Goal: Transaction & Acquisition: Purchase product/service

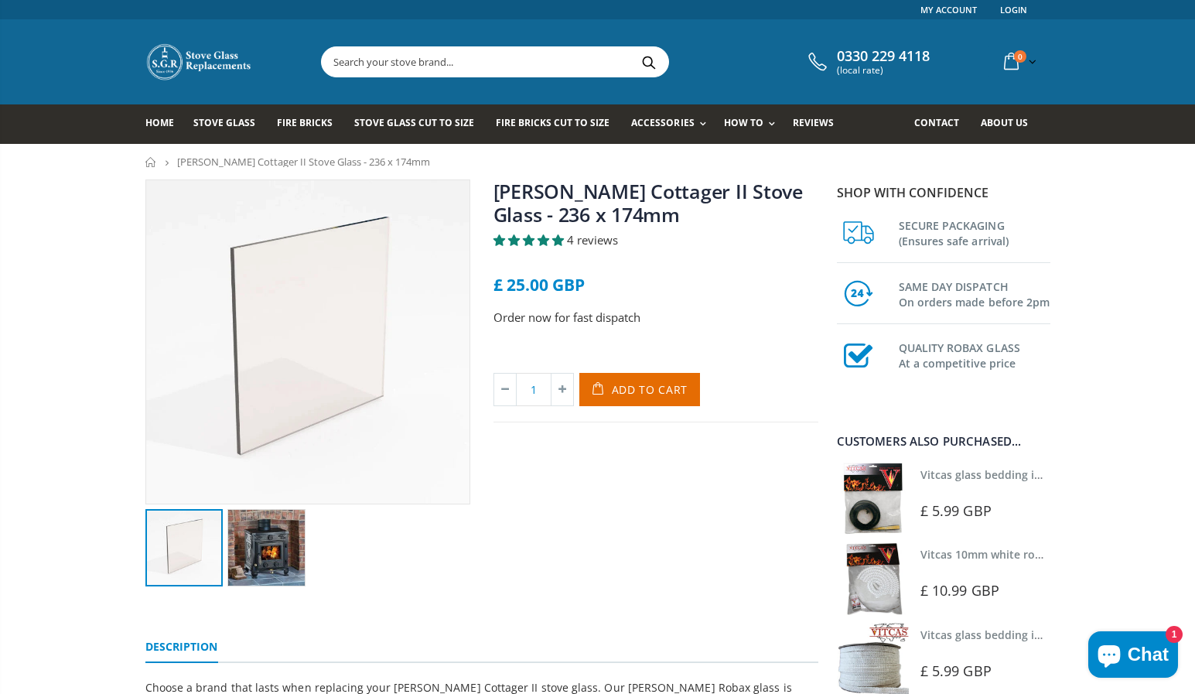
click at [596, 239] on span "4 reviews" at bounding box center [592, 239] width 51 height 15
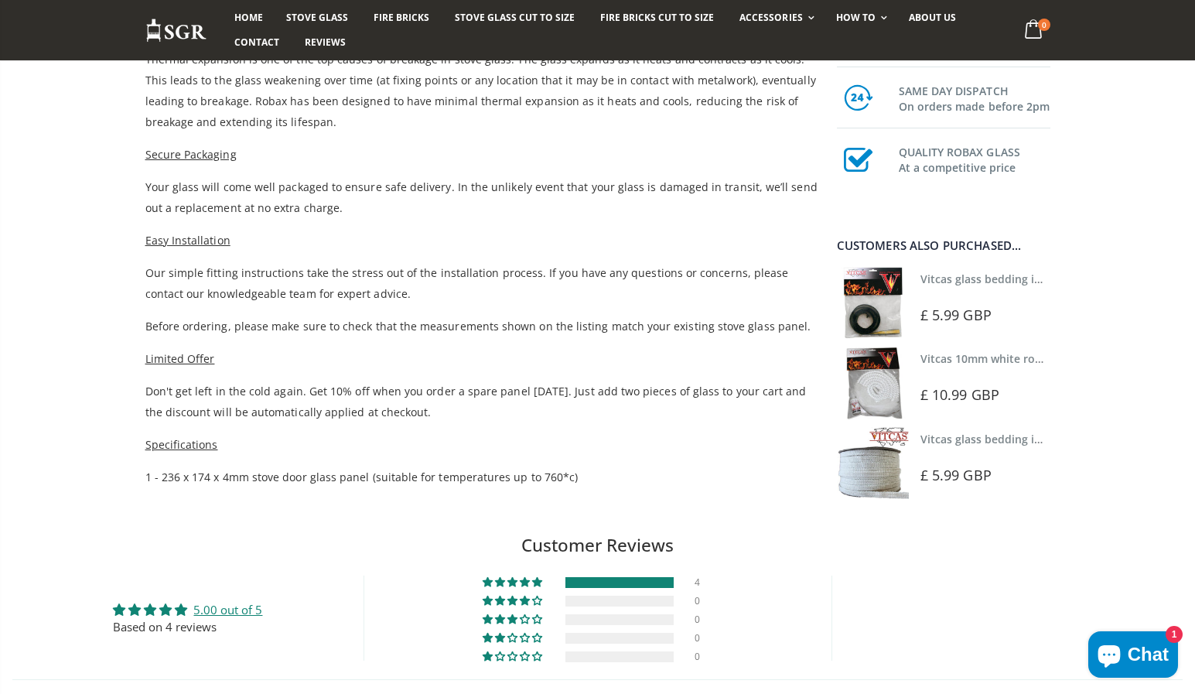
scroll to position [1291, 0]
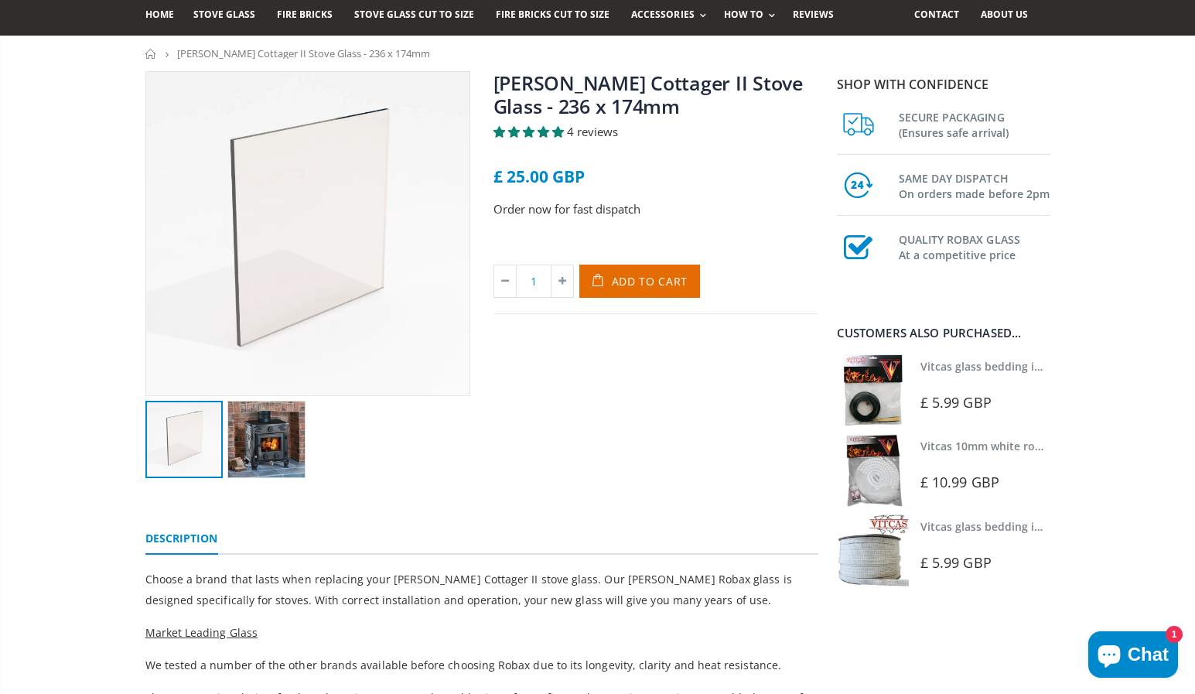
scroll to position [155, 0]
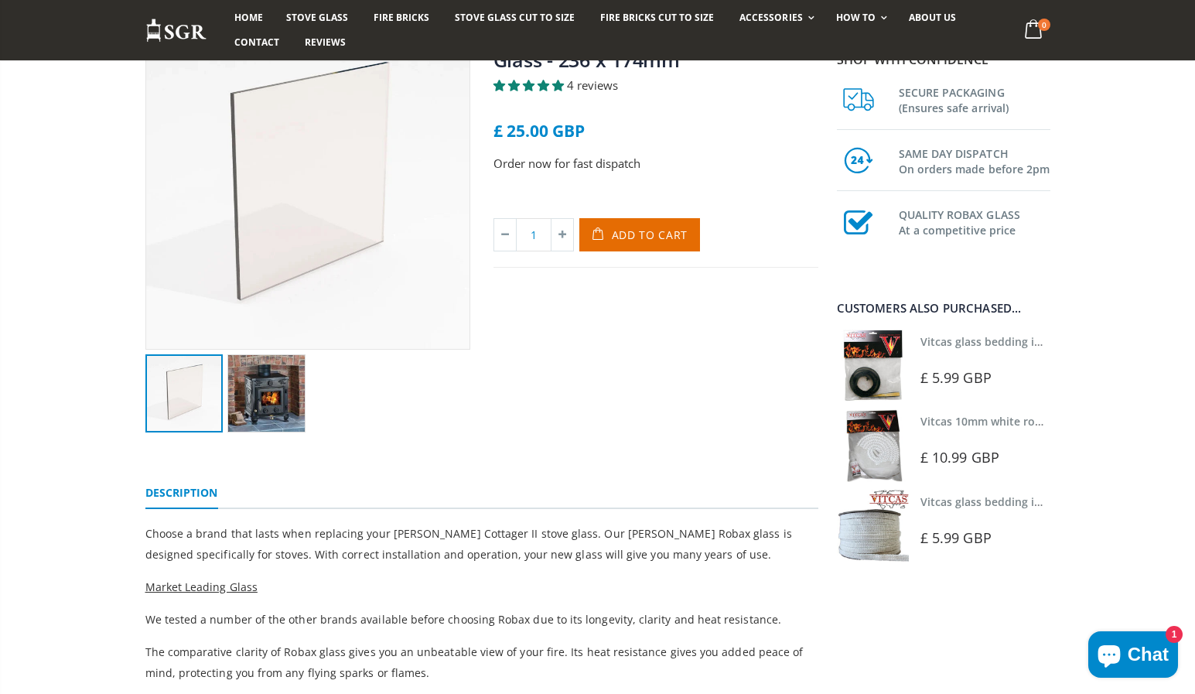
click at [871, 444] on img at bounding box center [873, 445] width 72 height 72
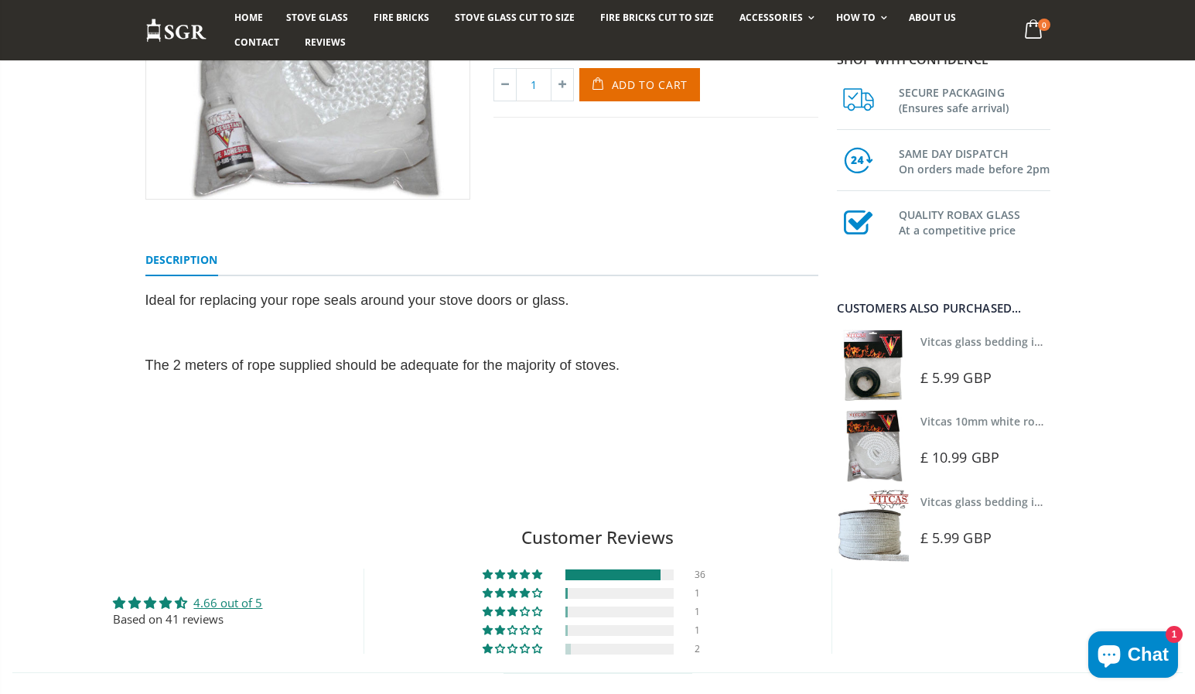
scroll to position [309, 0]
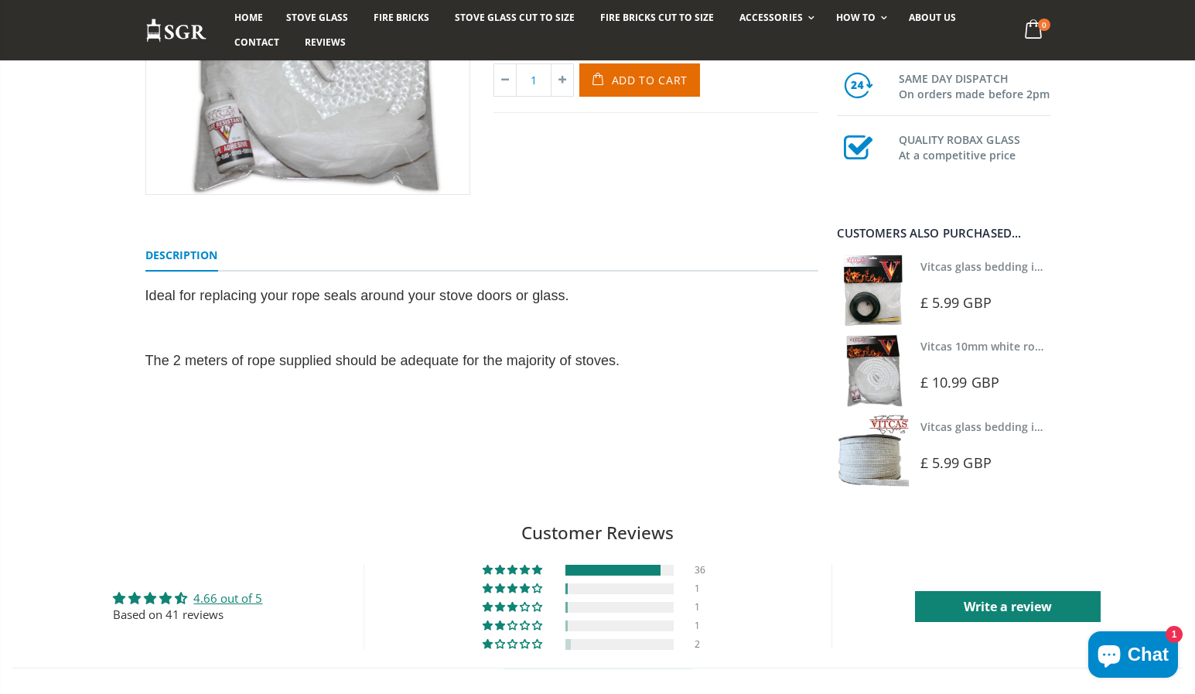
click at [874, 297] on img at bounding box center [873, 291] width 72 height 72
click at [873, 452] on img at bounding box center [873, 451] width 72 height 72
